Goal: Task Accomplishment & Management: Use online tool/utility

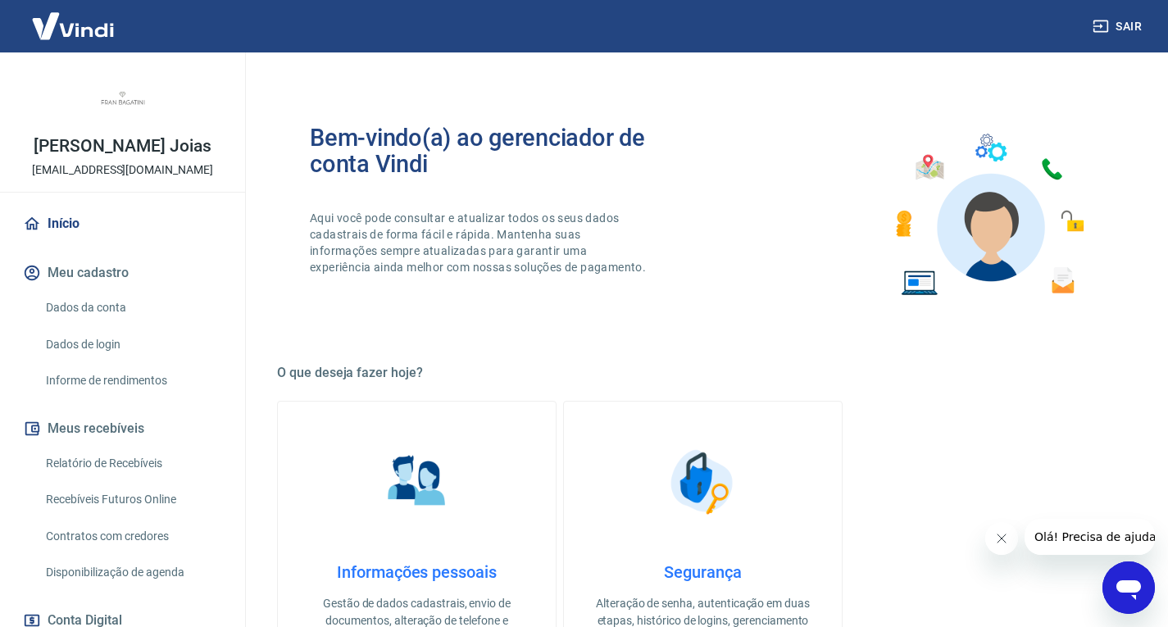
click at [138, 497] on link "Recebíveis Futuros Online" at bounding box center [132, 500] width 186 height 34
